Goal: Task Accomplishment & Management: Complete application form

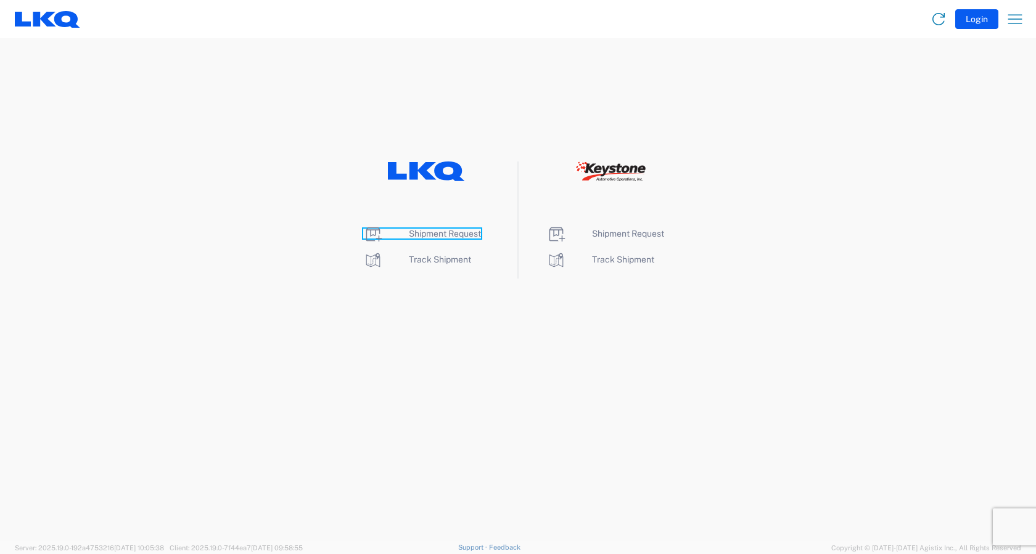
click at [426, 234] on span "Shipment Request" at bounding box center [445, 234] width 72 height 10
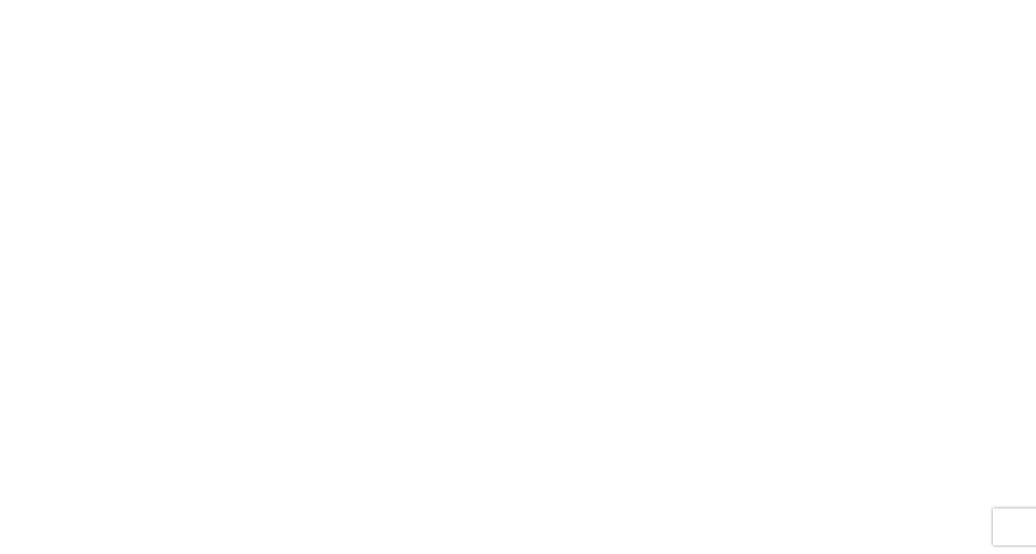
select select "FULL"
select select "LBS"
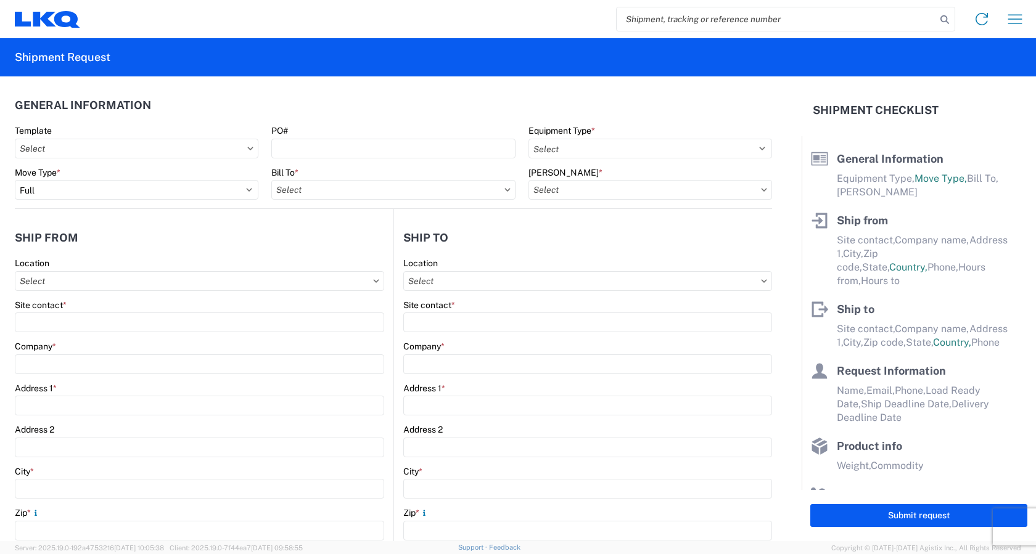
click at [691, 14] on input "search" at bounding box center [776, 18] width 319 height 23
type input "56795988"
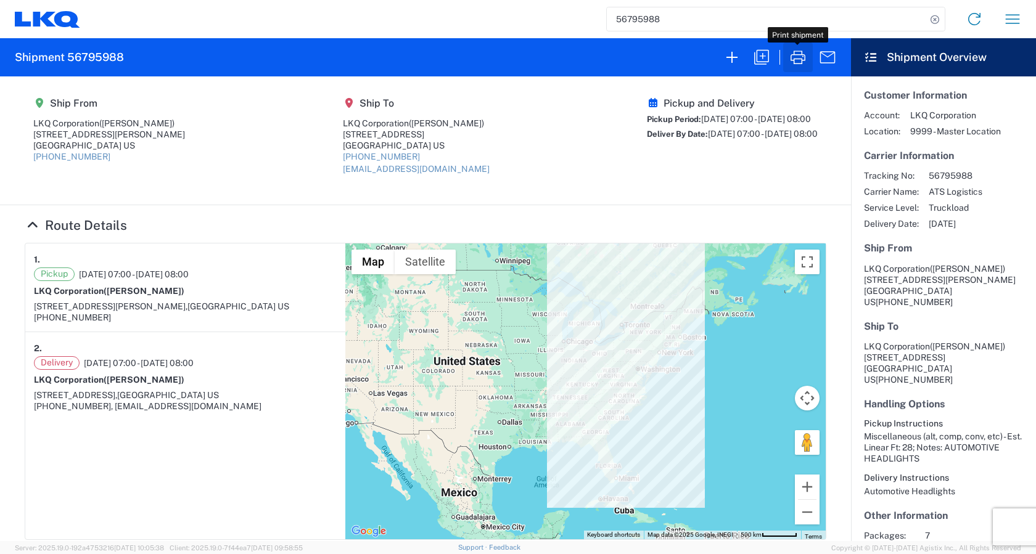
click at [794, 58] on icon "button" at bounding box center [798, 57] width 20 height 20
